Goal: Task Accomplishment & Management: Manage account settings

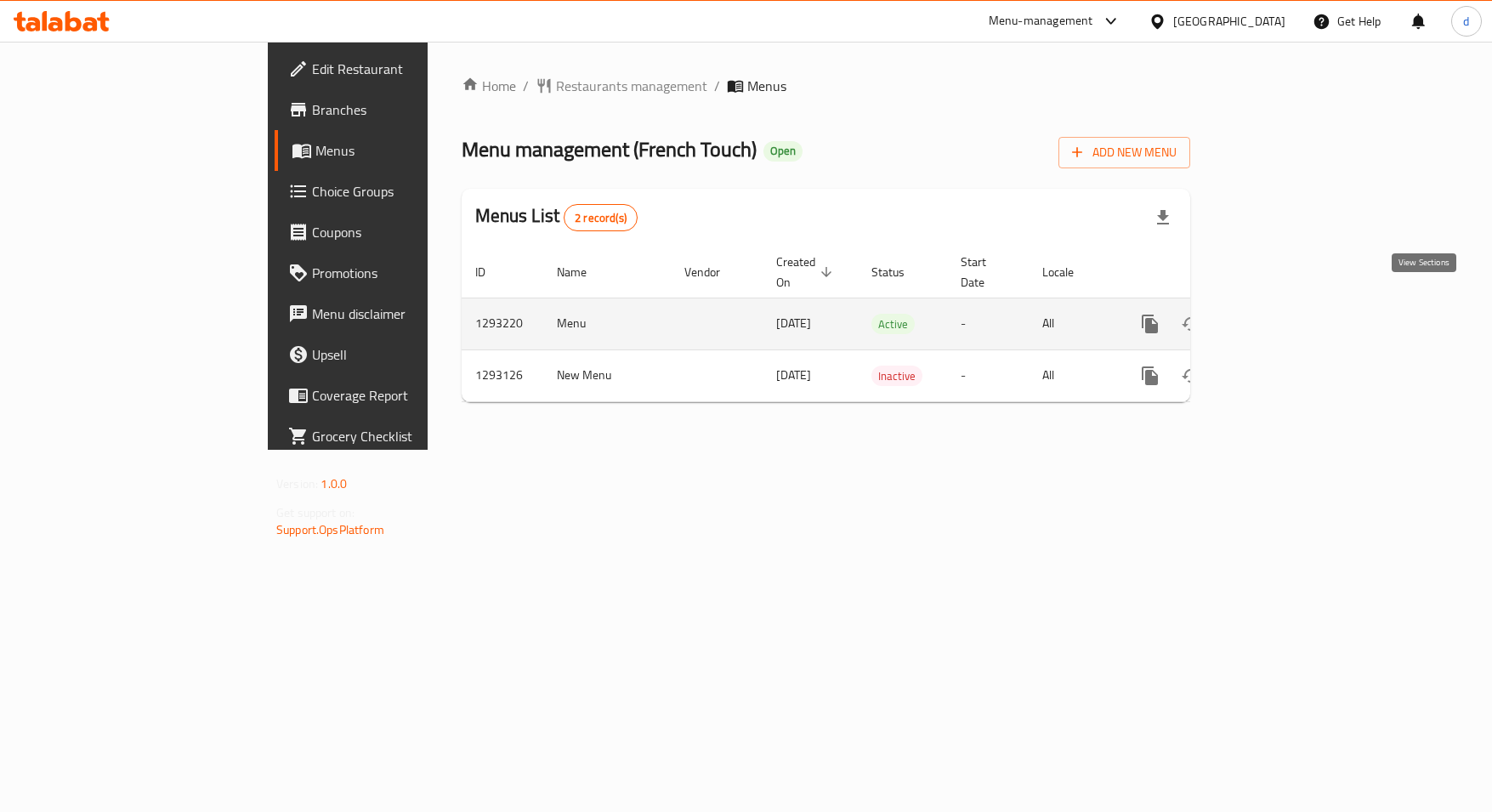
click at [1293, 303] on link "enhanced table" at bounding box center [1273, 324] width 41 height 41
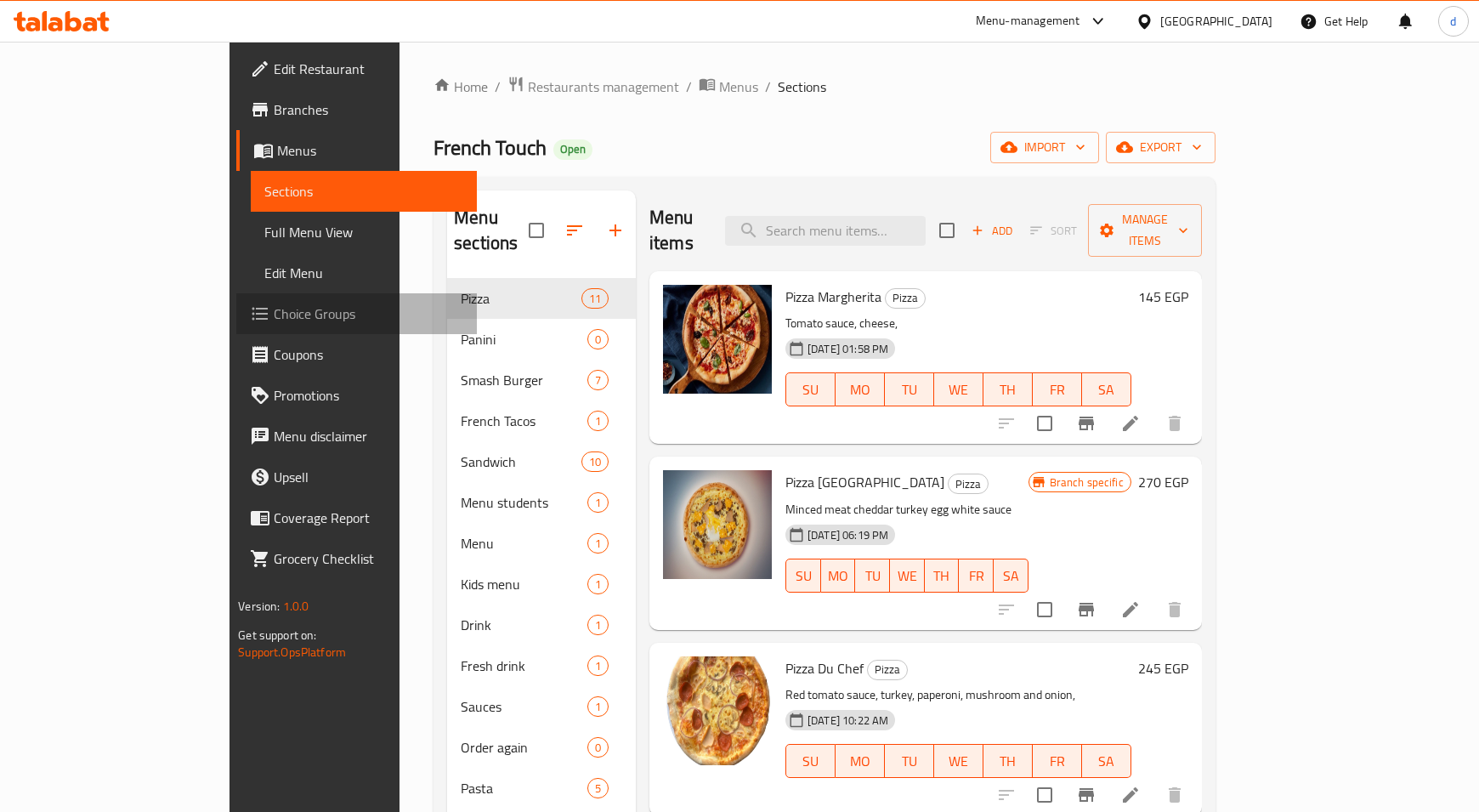
click at [273, 317] on span "Choice Groups" at bounding box center [368, 313] width 190 height 20
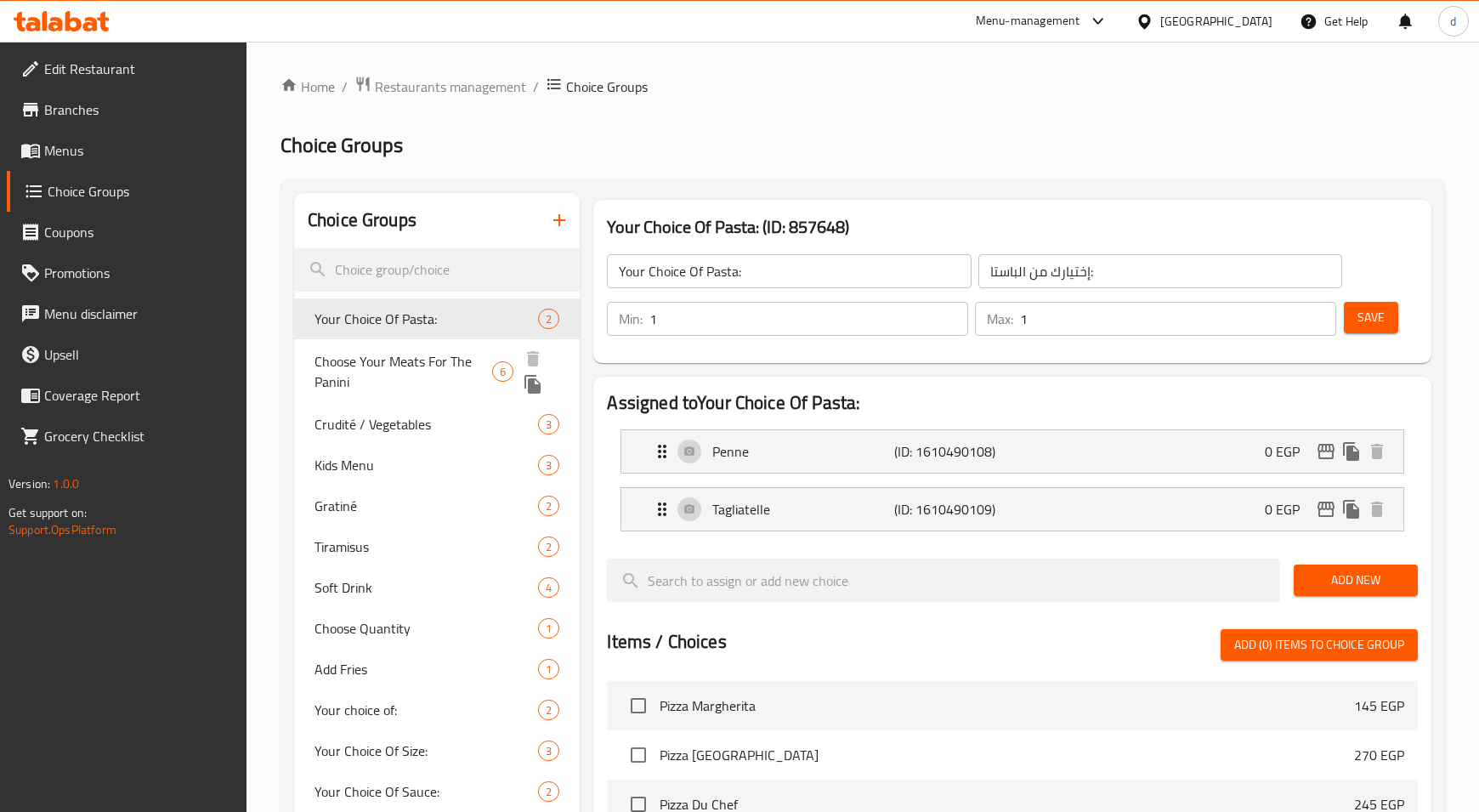
click at [444, 366] on span "Choose Your Meats For The Panini" at bounding box center [403, 371] width 177 height 41
type input "Choose Your Meats For The Panini"
type input "اختر لحمك للبانيني"
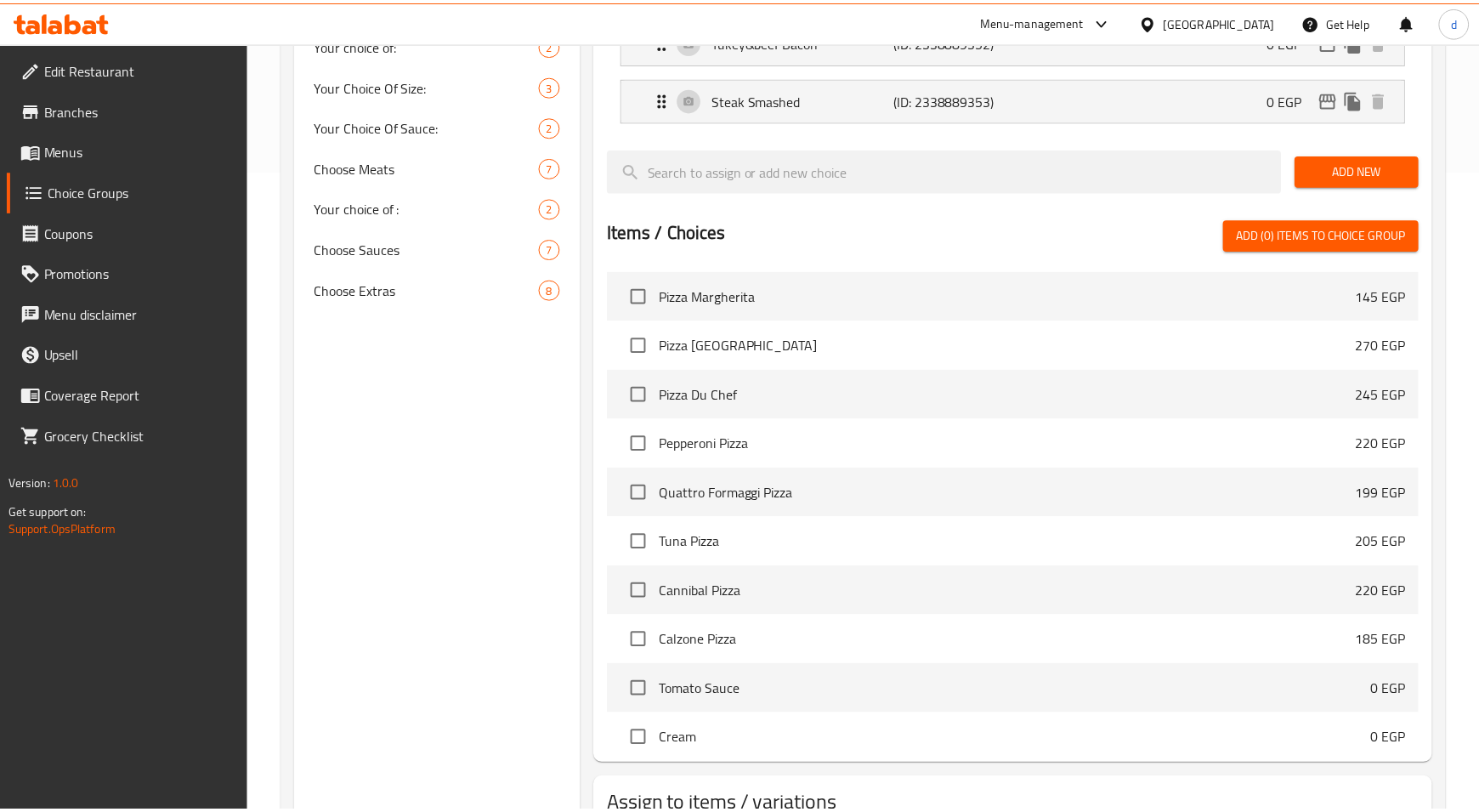
scroll to position [767, 0]
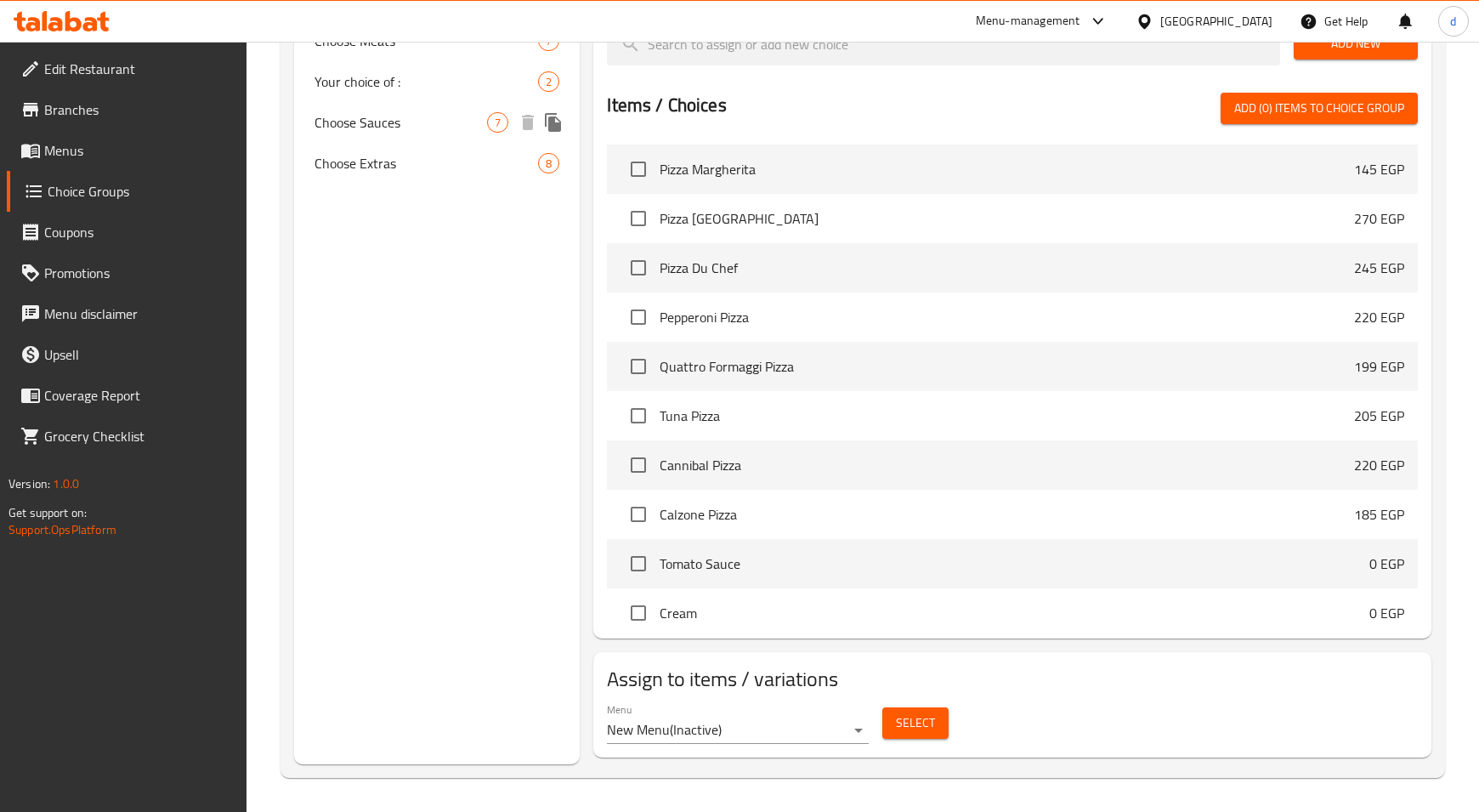
drag, startPoint x: 375, startPoint y: 139, endPoint x: 567, endPoint y: 264, distance: 229.1
click at [375, 139] on div "Choose Sauces 7" at bounding box center [436, 122] width 286 height 41
type input "Choose Sauces"
type input "اختر الصلصات"
type input "0"
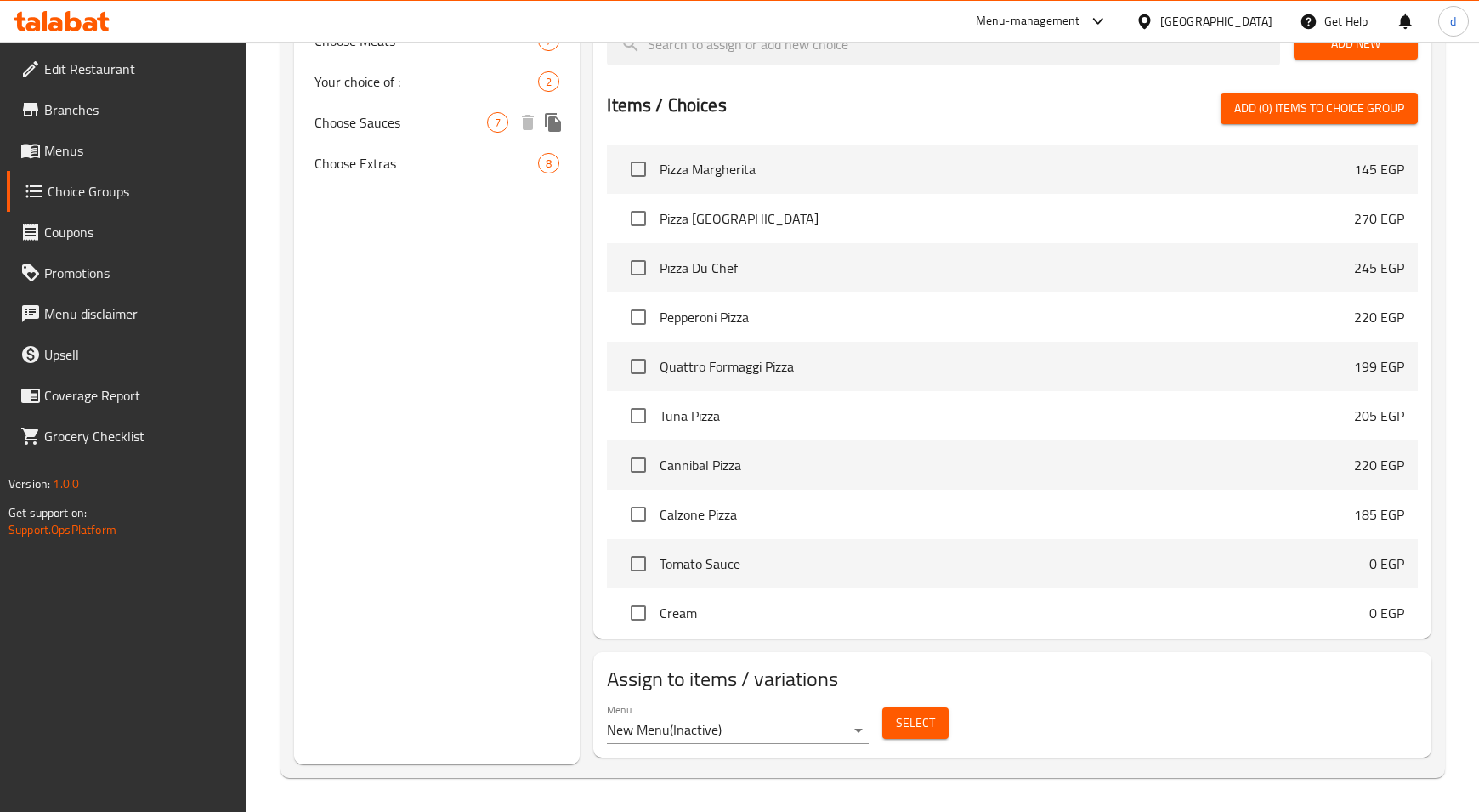
type input "2"
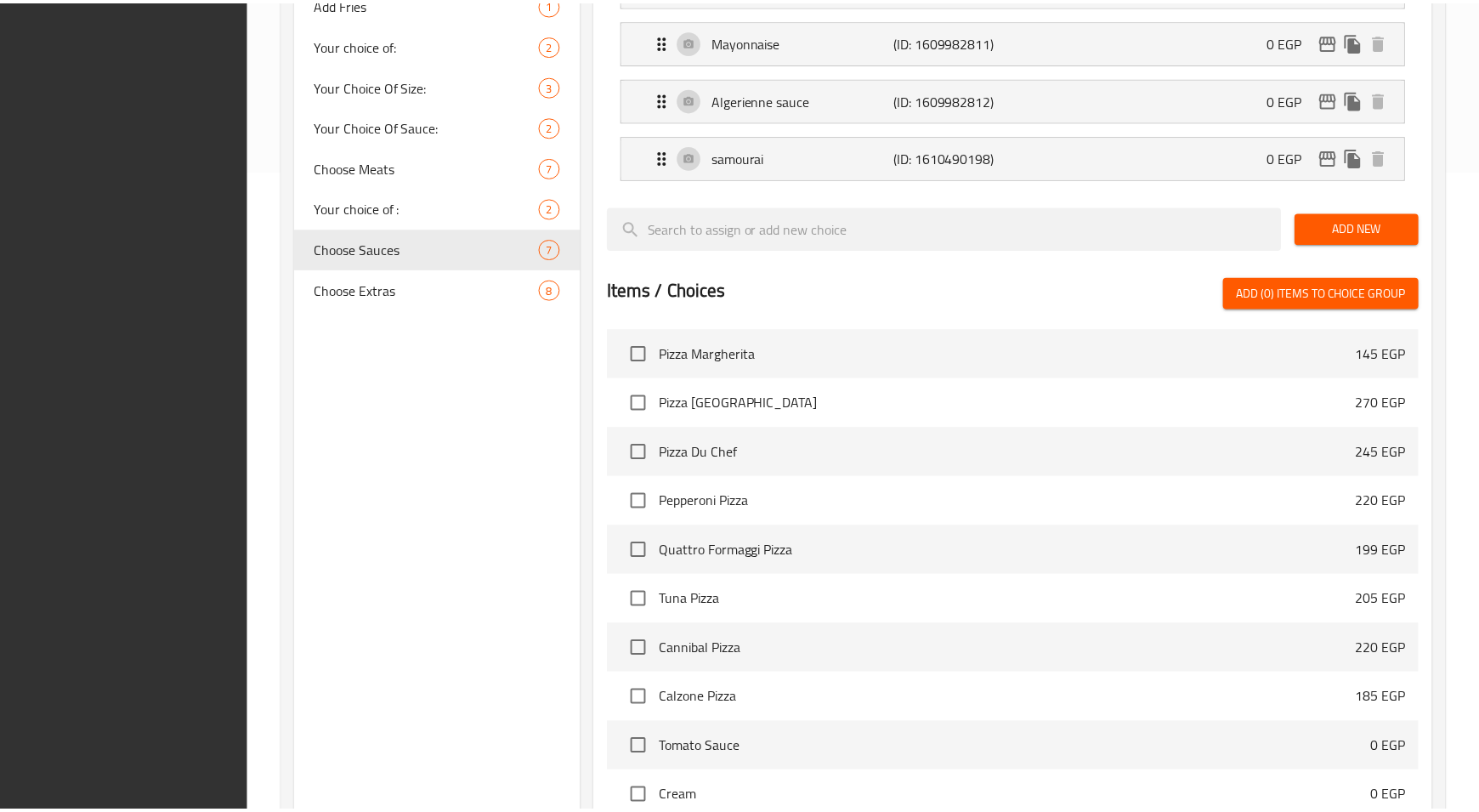
scroll to position [826, 0]
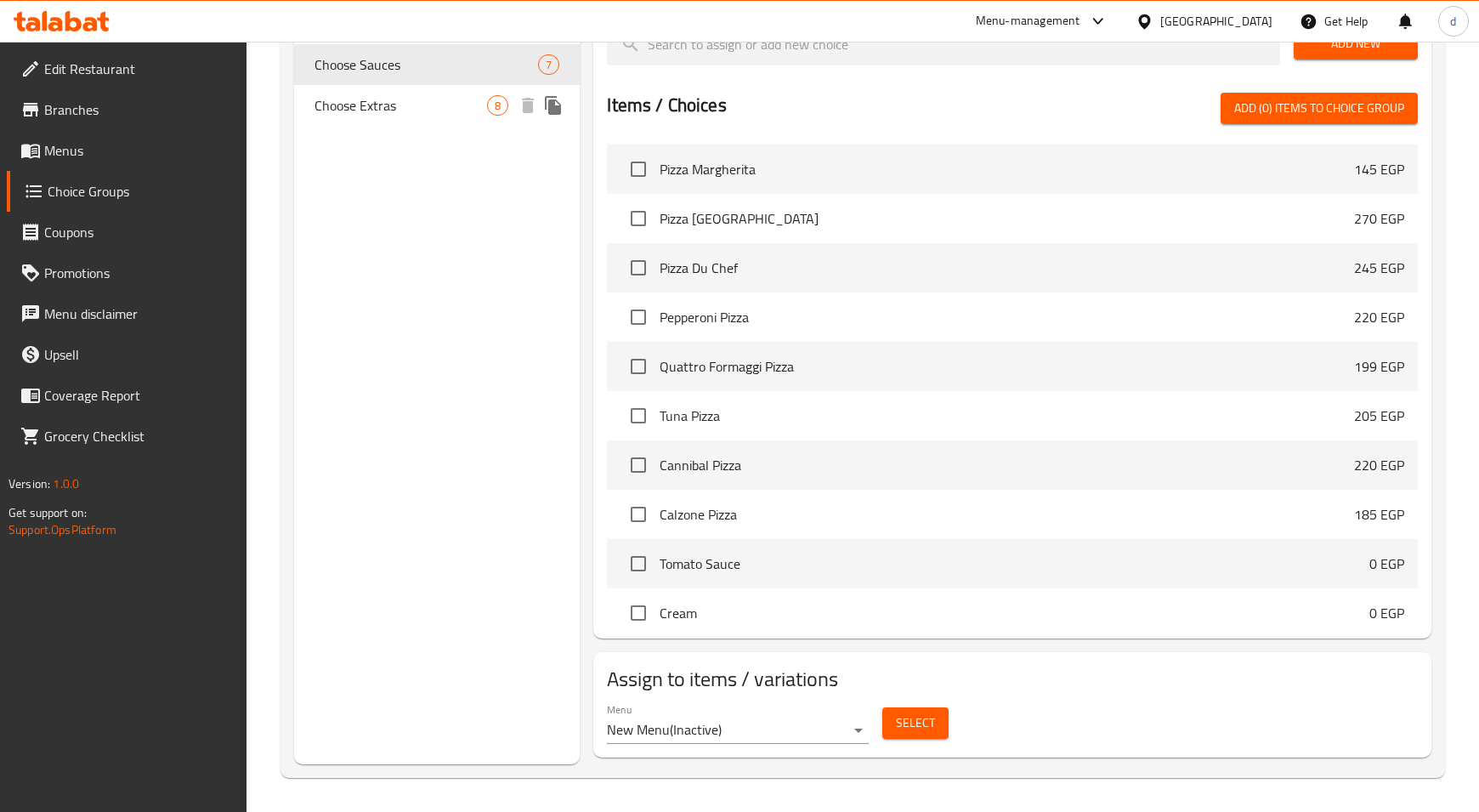
drag, startPoint x: 459, startPoint y: 101, endPoint x: 544, endPoint y: 169, distance: 108.9
click at [459, 101] on span "Choose Extras" at bounding box center [401, 105] width 173 height 20
type input "Choose Extras"
type input "اختر الإضافات"
type input "6"
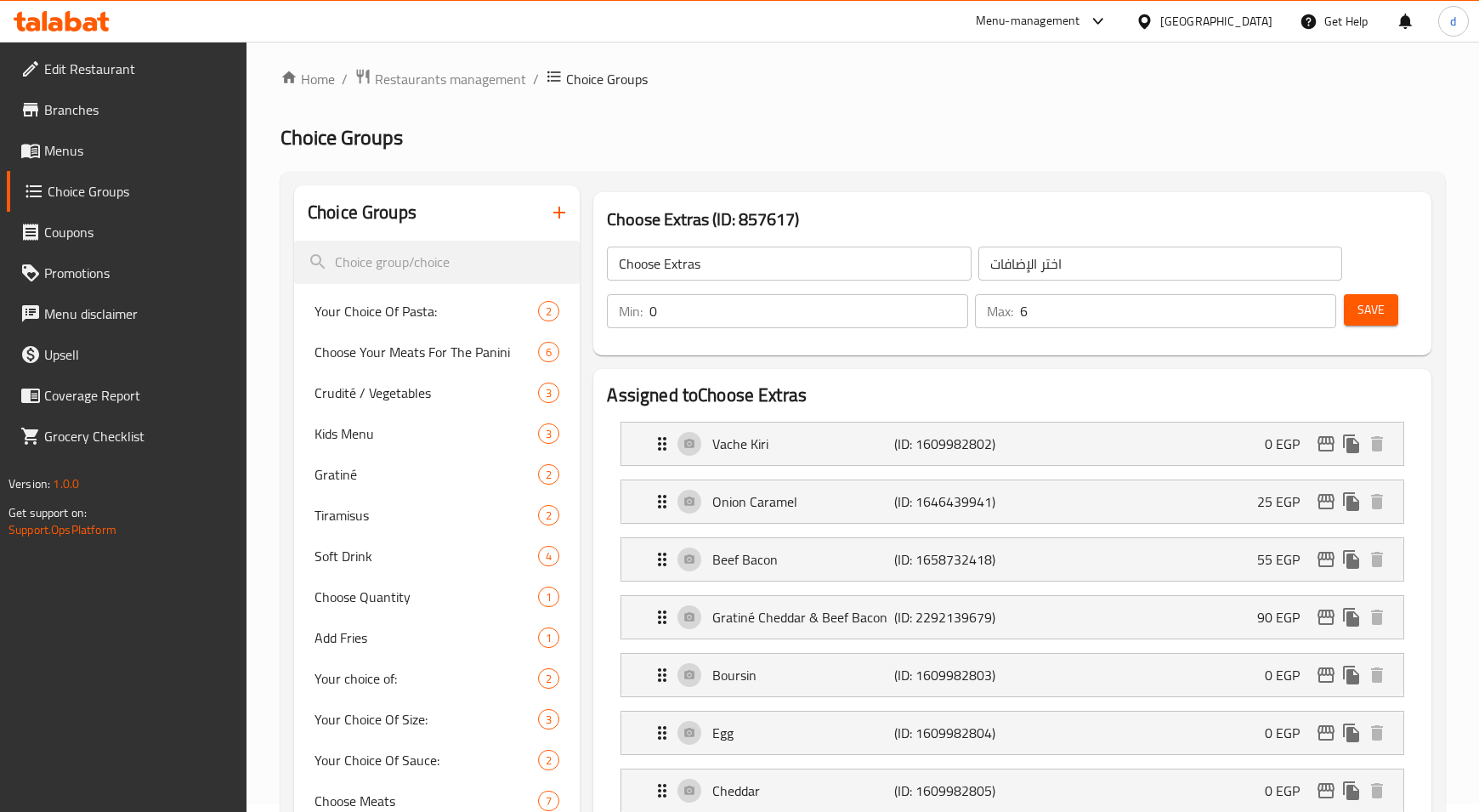
scroll to position [0, 0]
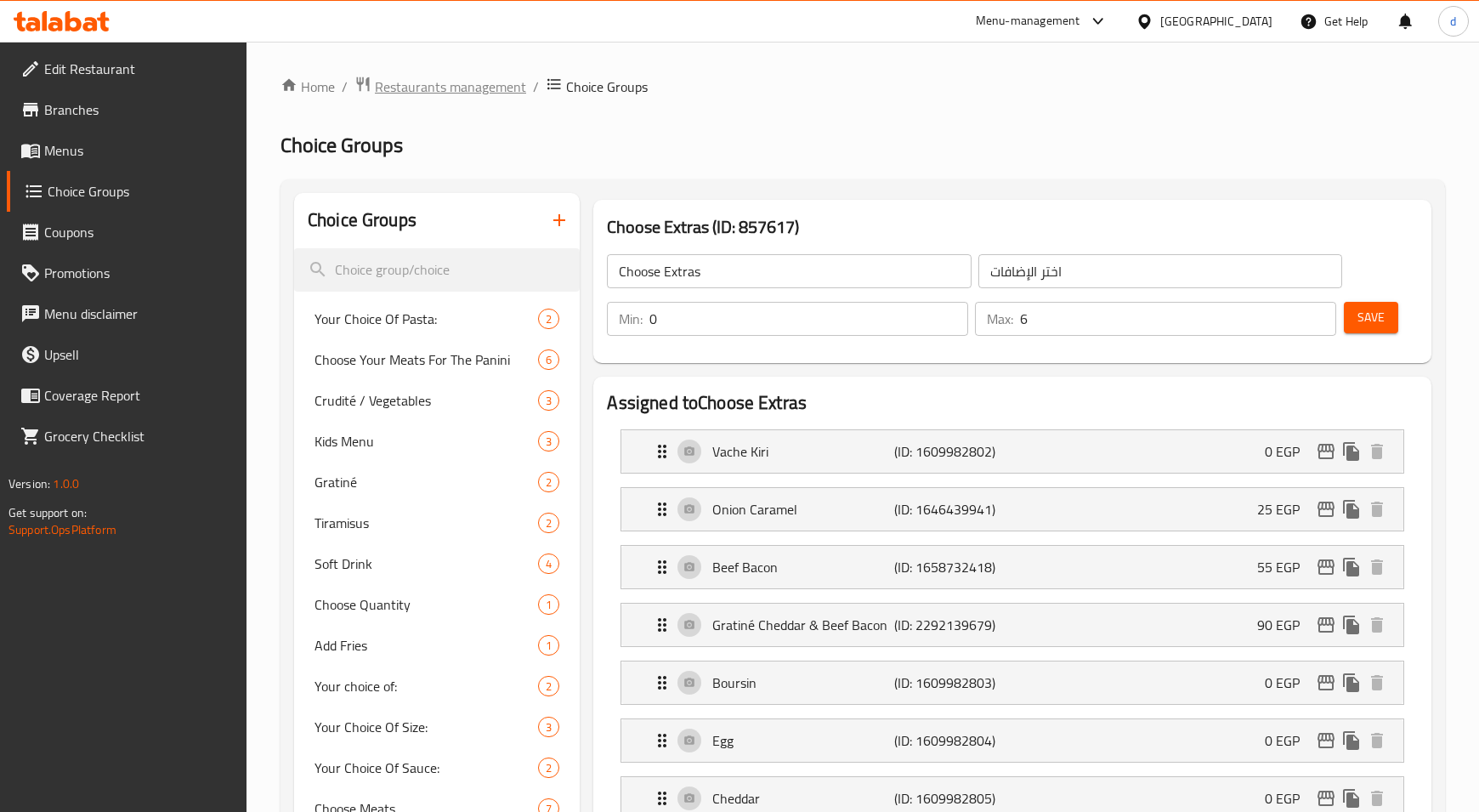
click at [461, 97] on span "Restaurants management" at bounding box center [451, 86] width 151 height 20
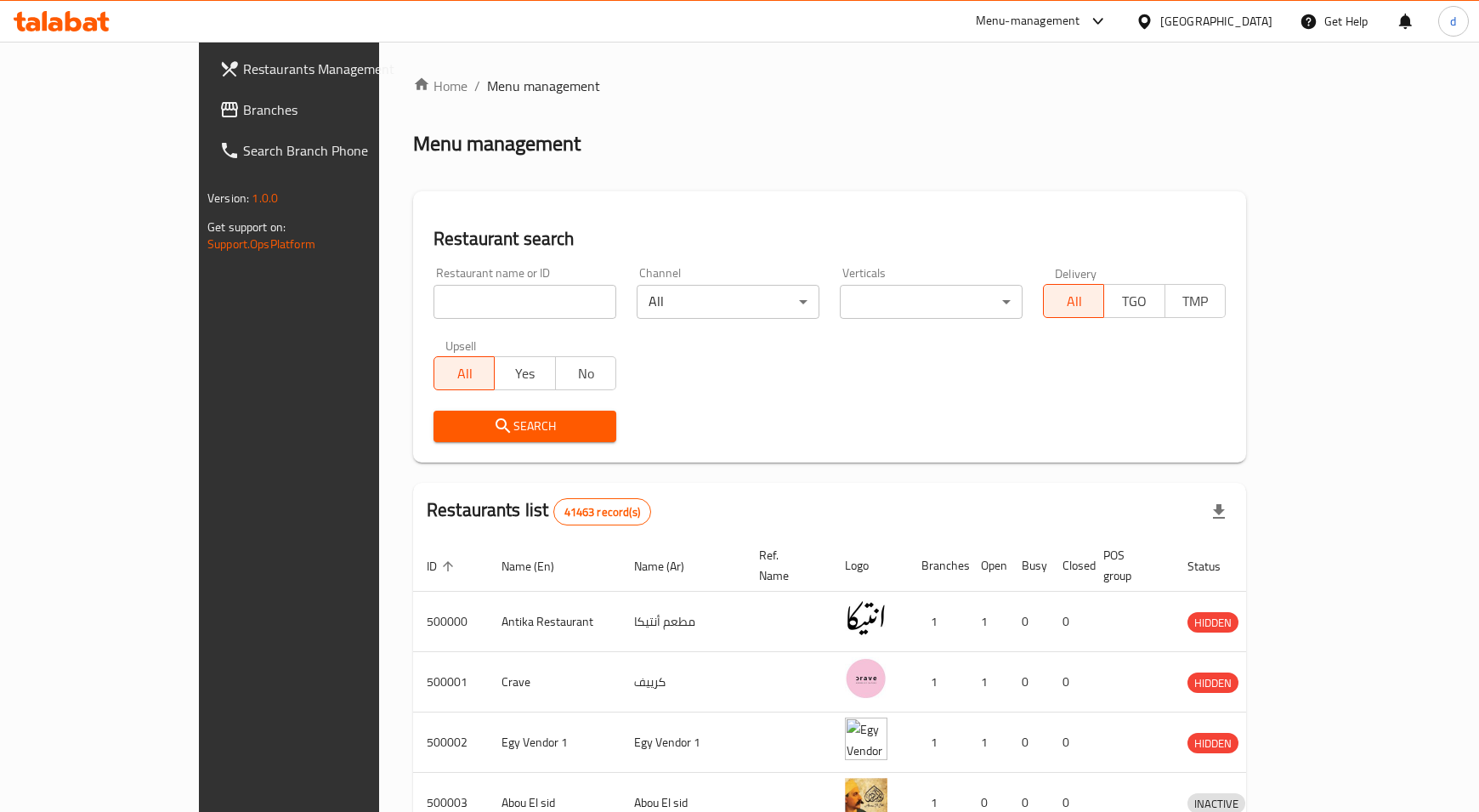
click at [243, 109] on span "Branches" at bounding box center [338, 109] width 190 height 20
